Goal: Task Accomplishment & Management: Use online tool/utility

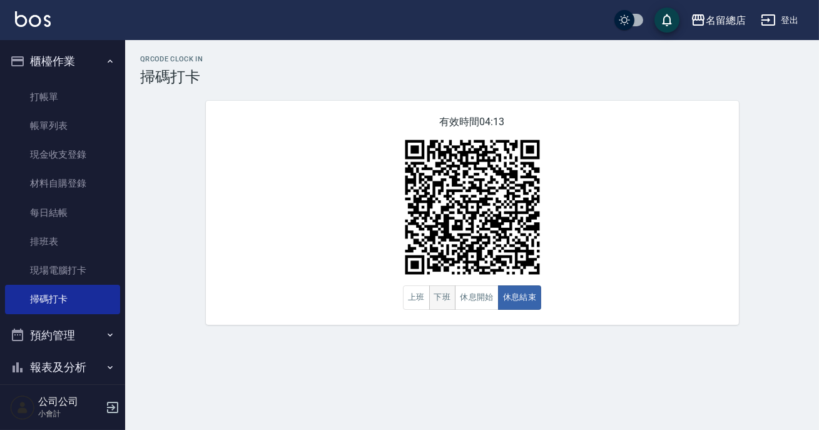
click at [431, 307] on button "下班" at bounding box center [442, 297] width 27 height 24
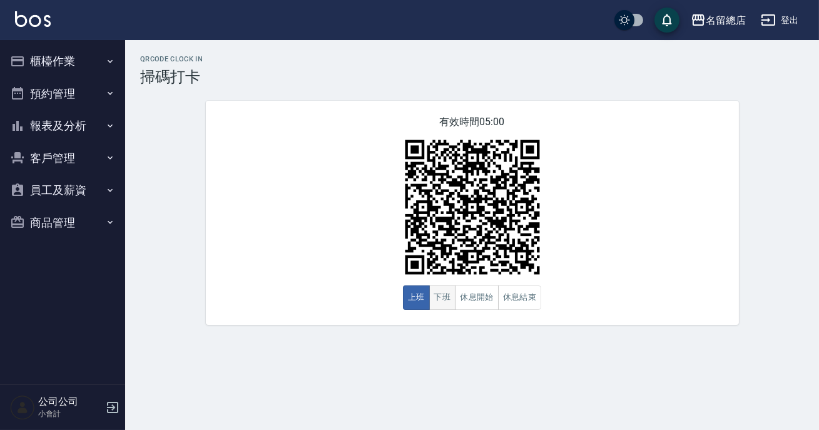
drag, startPoint x: 0, startPoint y: 0, endPoint x: 444, endPoint y: 300, distance: 536.1
click at [444, 300] on button "下班" at bounding box center [442, 297] width 27 height 24
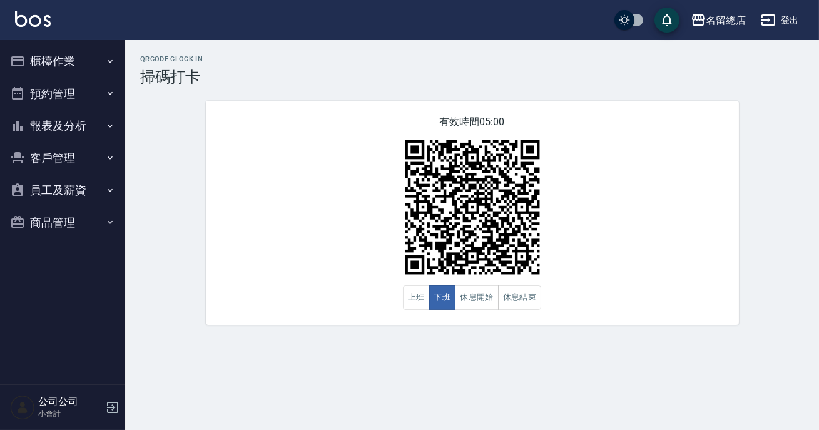
click at [444, 294] on button "下班" at bounding box center [442, 297] width 27 height 24
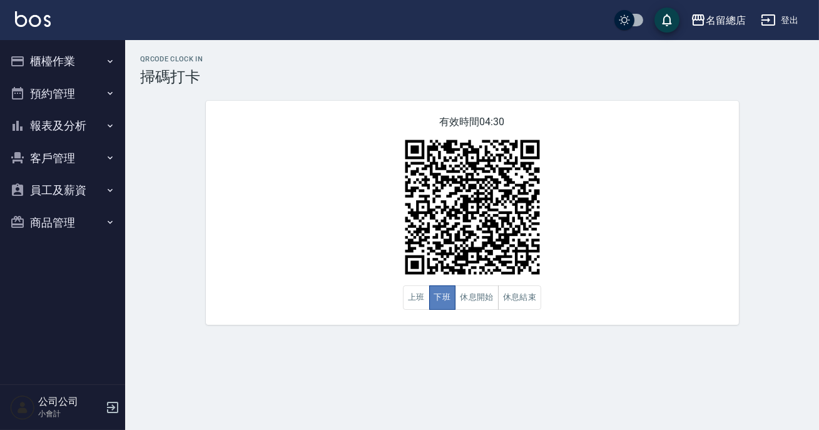
click at [439, 293] on button "下班" at bounding box center [442, 297] width 27 height 24
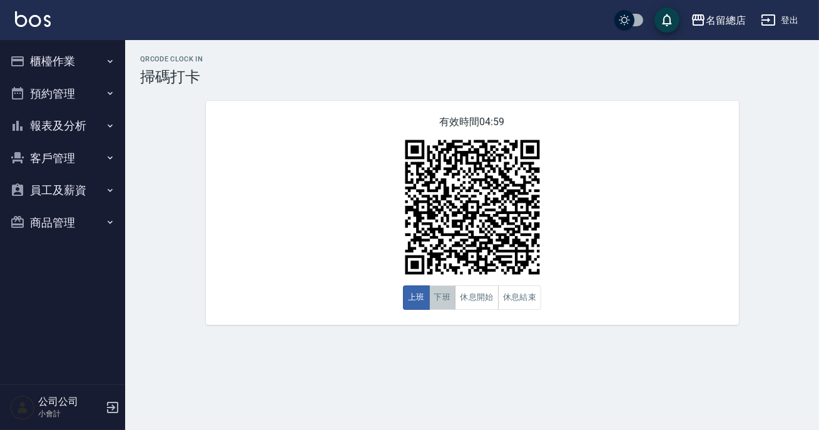
click at [451, 308] on button "下班" at bounding box center [442, 297] width 27 height 24
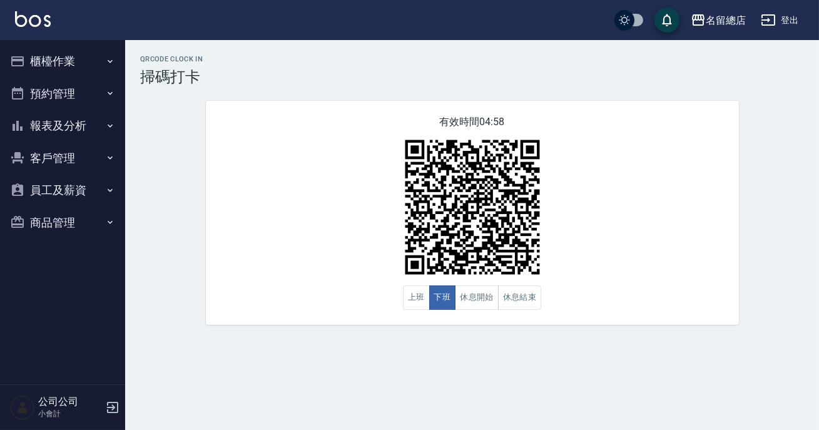
click at [365, 334] on div "QRcode Clock In 掃碼打卡 有效時間 04:58 上班 下班 休息開始 休息結束" at bounding box center [472, 190] width 694 height 300
